Goal: Task Accomplishment & Management: Manage account settings

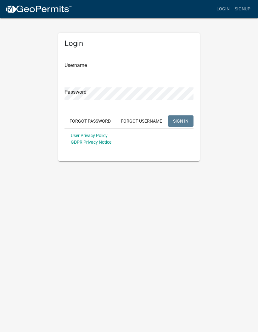
click at [164, 65] on input "Username" at bounding box center [128, 67] width 129 height 13
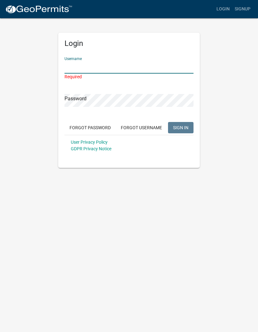
type input "btollefson"
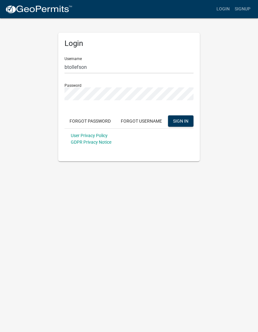
click at [187, 118] on span "SIGN IN" at bounding box center [180, 120] width 15 height 5
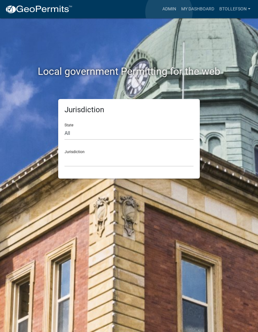
click at [169, 12] on link "Admin" at bounding box center [169, 9] width 19 height 12
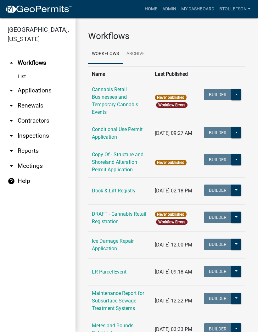
click at [50, 88] on link "arrow_drop_down Applications" at bounding box center [37, 90] width 75 height 15
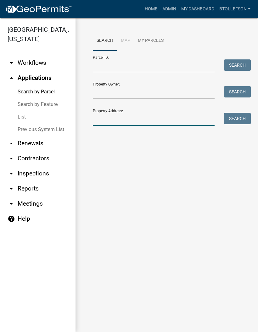
click at [120, 120] on input "Property Address:" at bounding box center [154, 119] width 122 height 13
type input "23150"
click at [240, 116] on button "Search" at bounding box center [237, 118] width 27 height 11
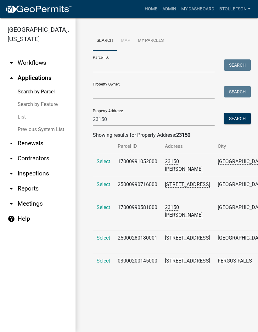
click at [102, 163] on span "Select" at bounding box center [103, 161] width 14 height 6
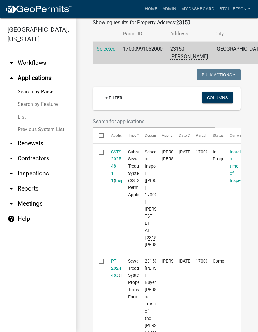
scroll to position [115, 0]
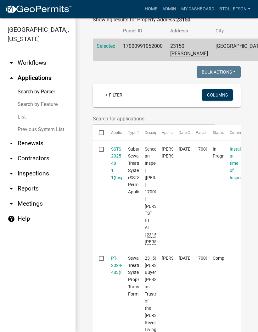
click at [114, 180] on link "SSTS-2025-48 1 1" at bounding box center [116, 163] width 11 height 34
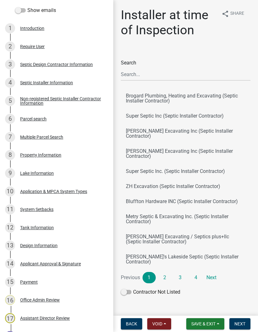
scroll to position [115, 0]
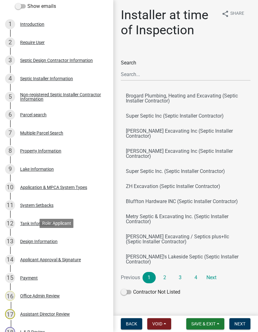
click at [31, 243] on div "Design Information" at bounding box center [38, 241] width 37 height 4
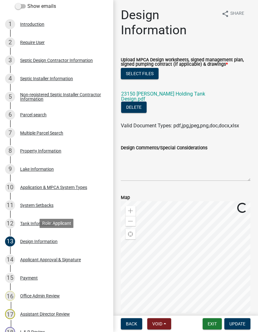
click at [179, 92] on link "23150 [PERSON_NAME] Holding Tank Design.pdf" at bounding box center [163, 96] width 84 height 11
